Goal: Transaction & Acquisition: Subscribe to service/newsletter

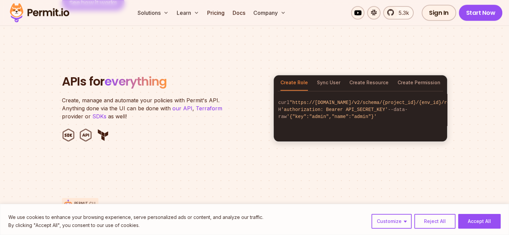
scroll to position [669, 0]
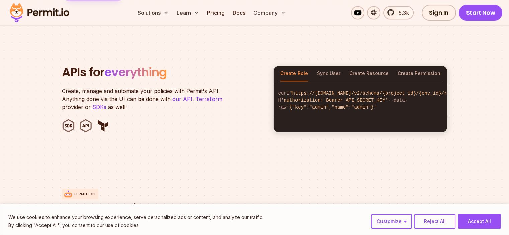
click at [487, 218] on button "Accept All" at bounding box center [479, 221] width 42 height 15
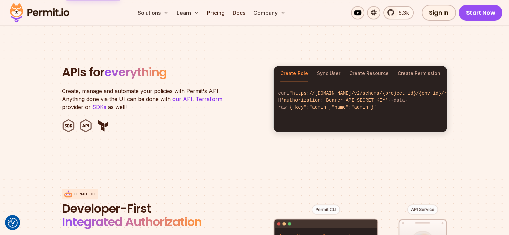
scroll to position [903, 0]
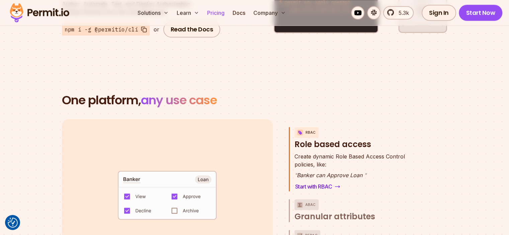
click at [227, 9] on link "Pricing" at bounding box center [215, 12] width 23 height 13
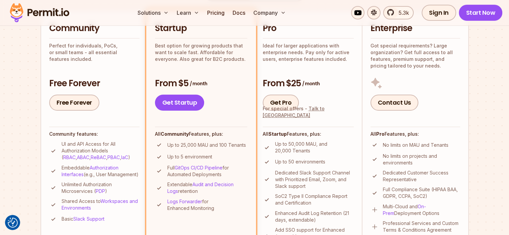
scroll to position [167, 0]
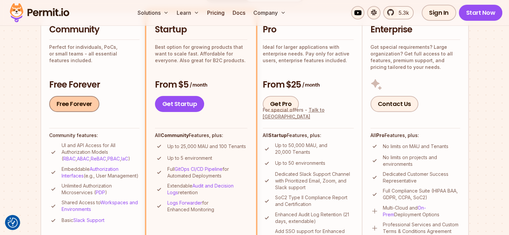
click at [78, 103] on link "Free Forever" at bounding box center [74, 104] width 50 height 16
